Goal: Information Seeking & Learning: Learn about a topic

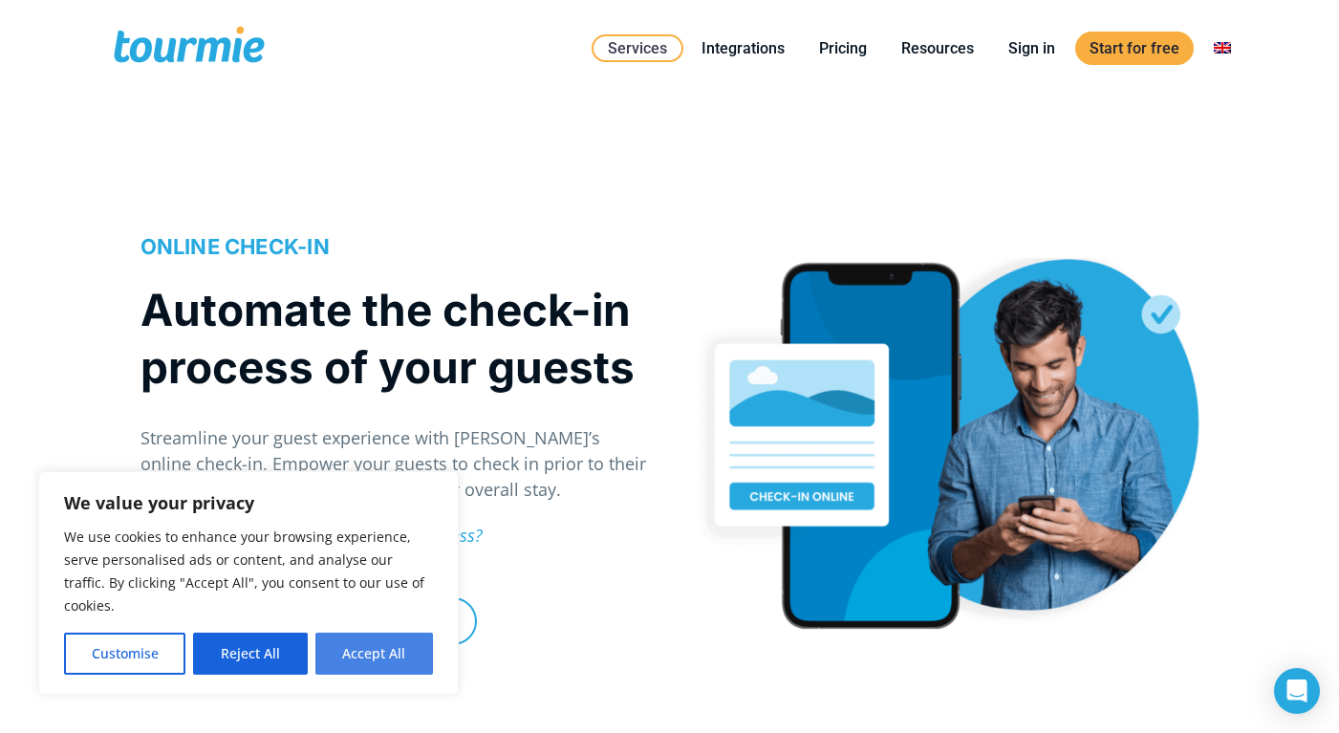
click at [402, 643] on button "Accept All" at bounding box center [374, 654] width 118 height 42
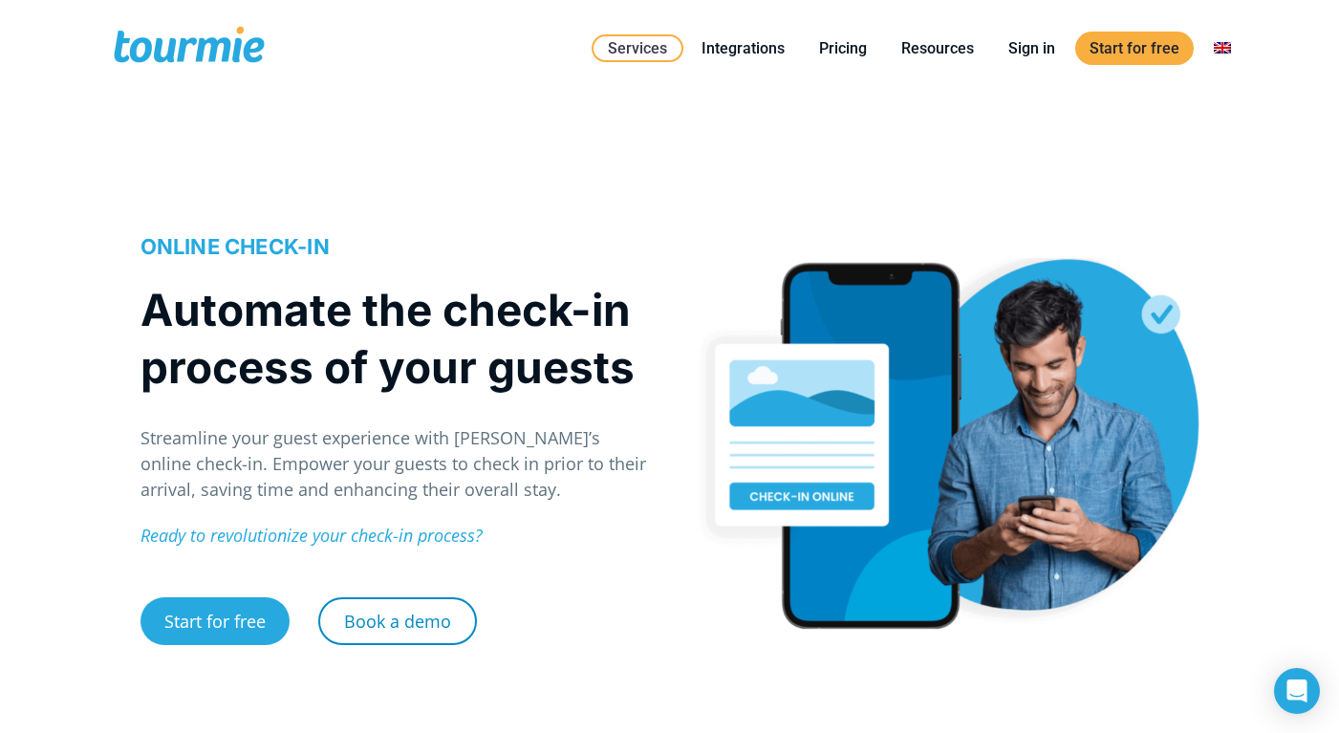
checkbox input "true"
